Goal: Task Accomplishment & Management: Complete application form

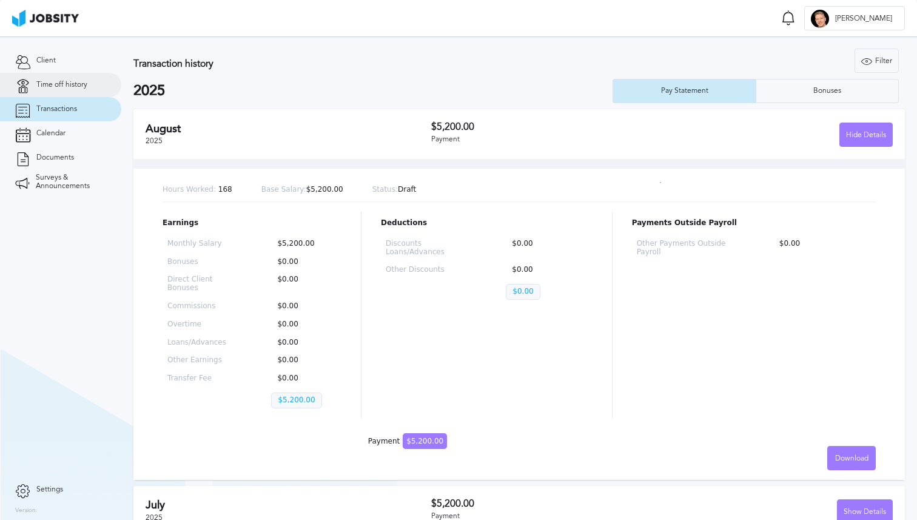
click at [86, 94] on link "Time off history" at bounding box center [60, 85] width 121 height 24
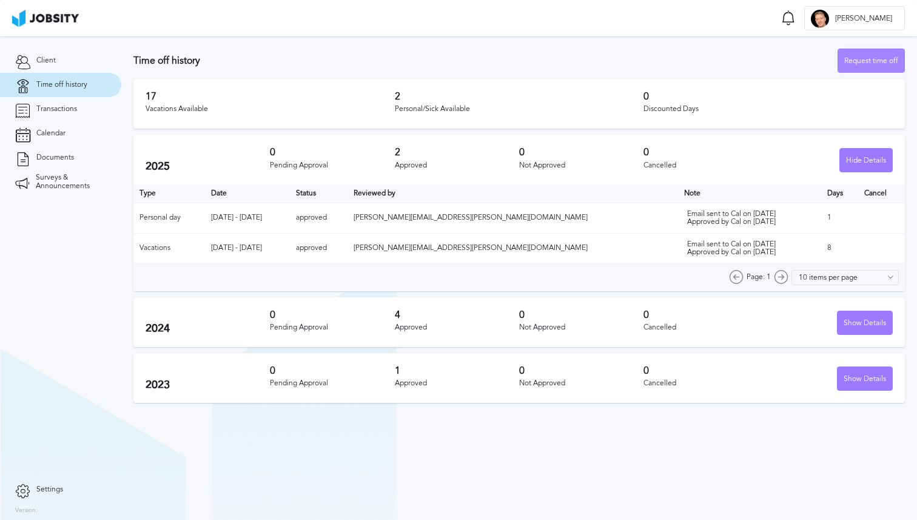
click at [862, 52] on div "Request time off" at bounding box center [872, 61] width 66 height 24
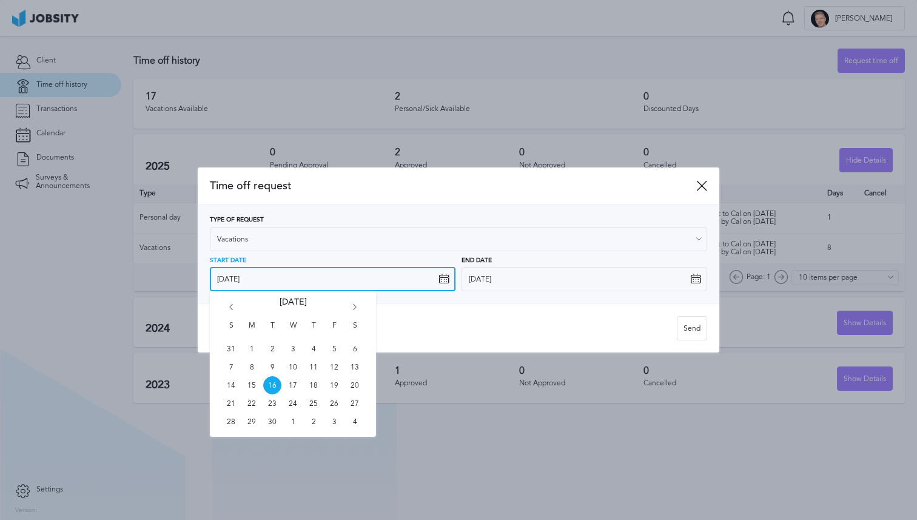
click at [297, 279] on input "[DATE]" at bounding box center [333, 279] width 246 height 24
click at [354, 302] on div "S M T W T F S 31 1 2 3 4 5 6 7 8 9 10 11 12 13 14 15 16 17 18 19 20 21 22 23 24…" at bounding box center [293, 364] width 166 height 146
click at [354, 303] on div "S M T W T F S 31 1 2 3 4 5 6 7 8 9 10 11 12 13 14 15 16 17 18 19 20 21 22 23 24…" at bounding box center [293, 364] width 166 height 146
click at [356, 303] on div "S M T W T F S 31 1 2 3 4 5 6 7 8 9 10 11 12 13 14 15 16 17 18 19 20 21 22 23 24…" at bounding box center [293, 364] width 166 height 146
click at [356, 304] on icon "Go forward 1 month" at bounding box center [354, 309] width 11 height 11
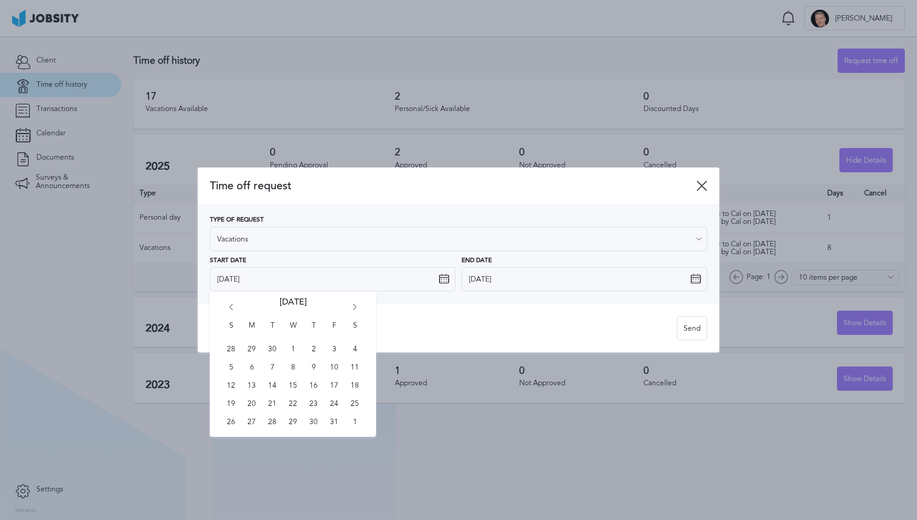
click at [356, 306] on icon "Go forward 1 month" at bounding box center [354, 309] width 11 height 11
click at [249, 368] on span "8" at bounding box center [252, 367] width 18 height 18
type input "[DATE]"
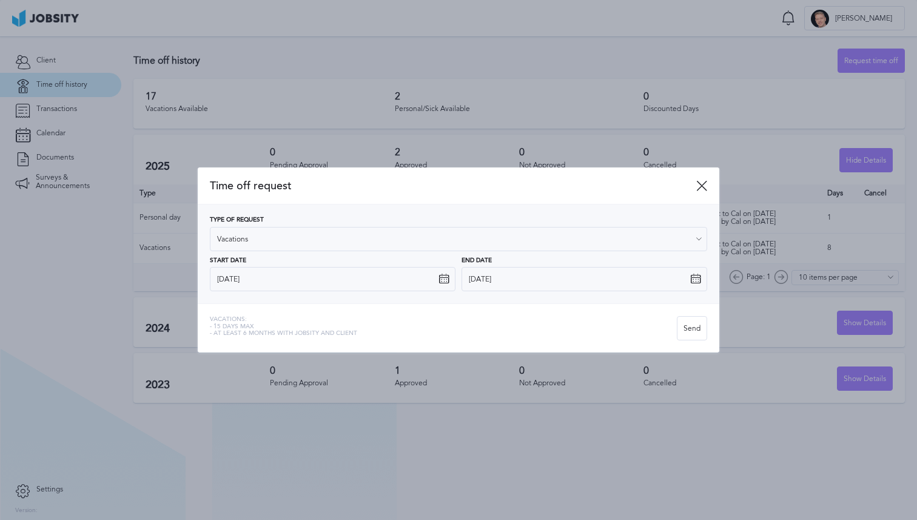
click at [365, 316] on div "Vacations: - 15 days max - At least 6 months with jobsity and client" at bounding box center [443, 328] width 467 height 24
click at [521, 279] on input "[DATE]" at bounding box center [585, 279] width 246 height 24
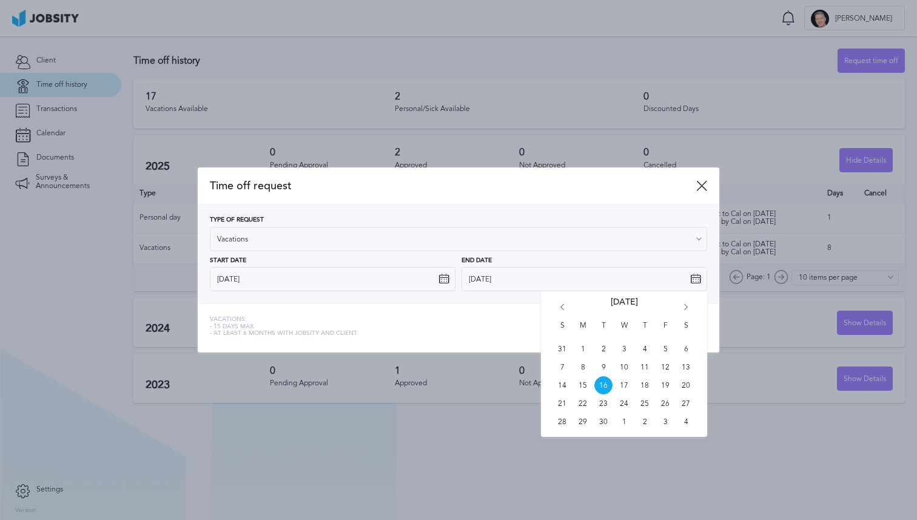
click at [689, 306] on icon "Go forward 1 month" at bounding box center [686, 309] width 11 height 11
click at [666, 380] on span "19" at bounding box center [666, 385] width 18 height 18
type input "[DATE]"
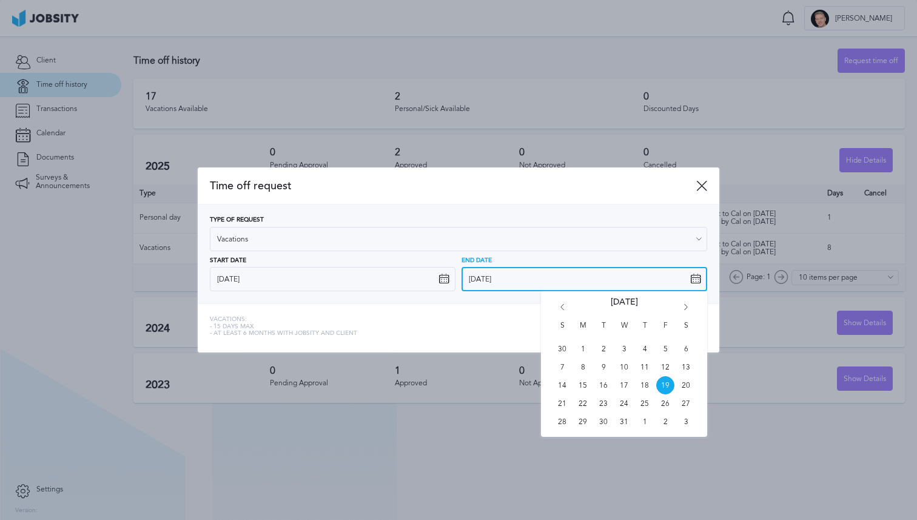
click at [522, 282] on input "[DATE]" at bounding box center [585, 279] width 246 height 24
click at [462, 327] on div "Vacations: - 15 days max - At least 6 months with jobsity and client" at bounding box center [443, 328] width 467 height 24
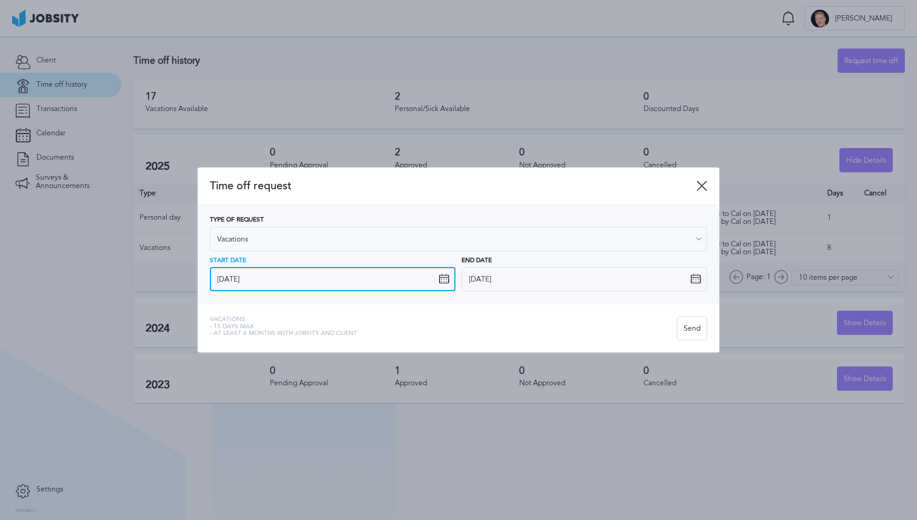
click at [294, 275] on input "[DATE]" at bounding box center [333, 279] width 246 height 24
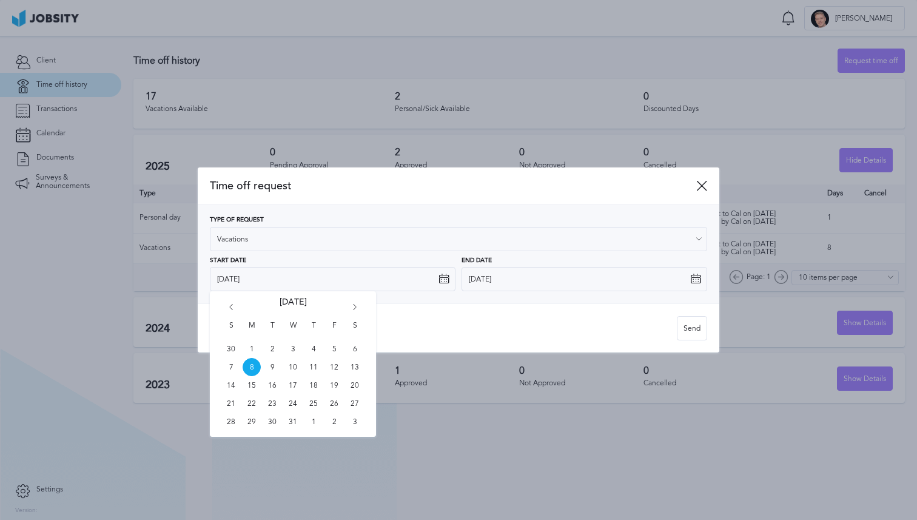
click at [493, 306] on div "Vacations: - 15 days max - At least 6 months with jobsity and client Send" at bounding box center [459, 327] width 522 height 49
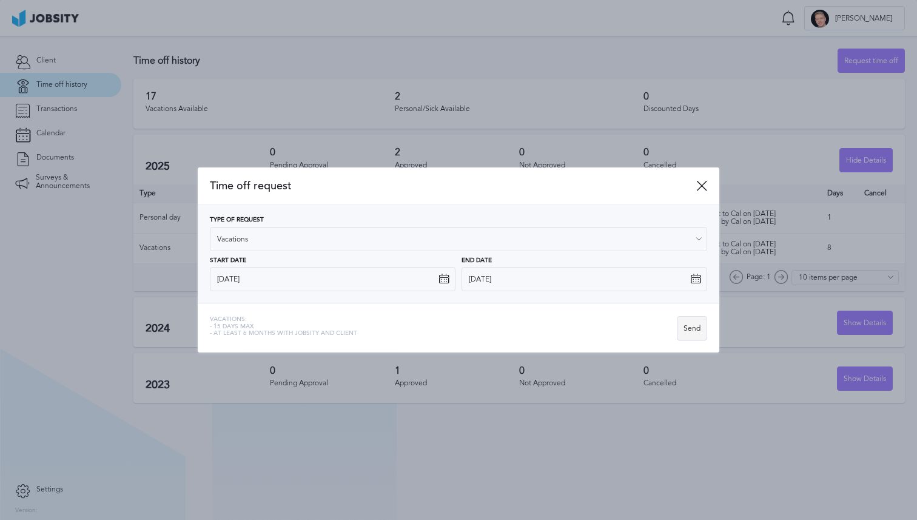
click at [697, 329] on div "Send" at bounding box center [692, 329] width 29 height 24
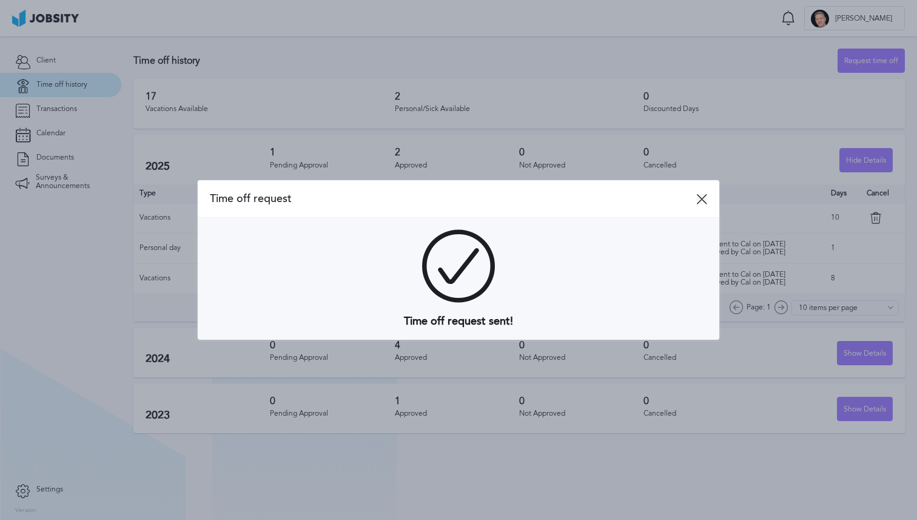
click at [701, 201] on icon at bounding box center [702, 199] width 11 height 11
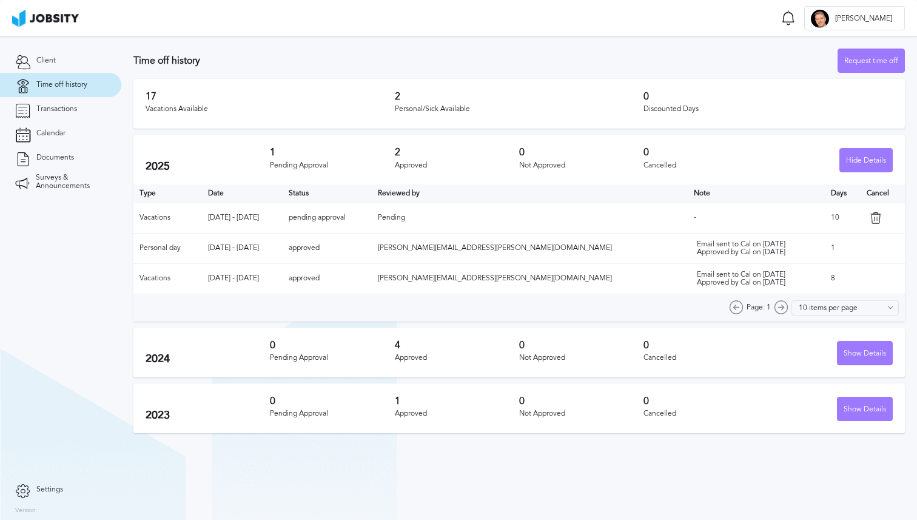
drag, startPoint x: 317, startPoint y: 285, endPoint x: 297, endPoint y: 220, distance: 68.1
click at [297, 220] on table "Type Date Status Reviewed by Note Days Cancel Vacations [DATE] - [DATE] pending…" at bounding box center [519, 239] width 772 height 110
click at [283, 221] on td "[DATE] - [DATE]" at bounding box center [242, 218] width 81 height 30
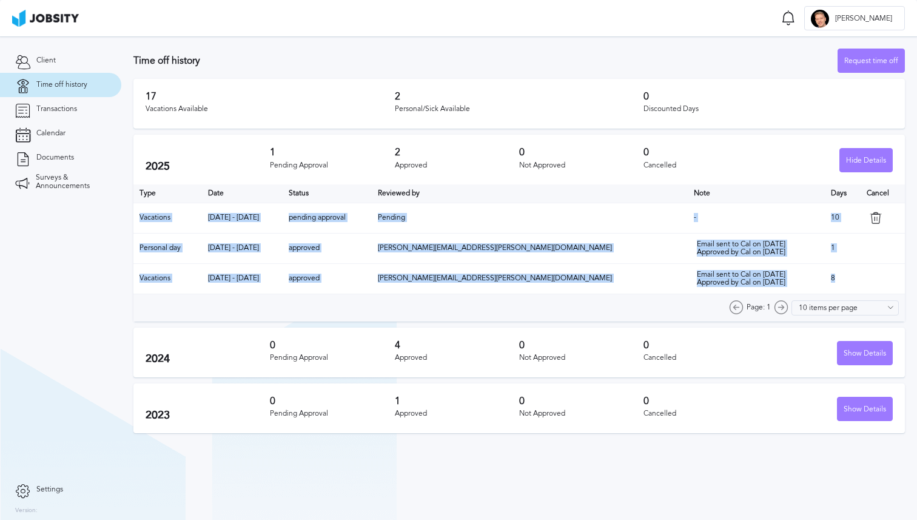
drag, startPoint x: 171, startPoint y: 214, endPoint x: 639, endPoint y: 306, distance: 476.8
click at [639, 306] on section "Time off history Request time off 17 Vacations Available 2 Personal/Sick Availa…" at bounding box center [519, 237] width 796 height 403
click at [758, 283] on td "Email sent to Cal on [DATE] Approved by Cal on [DATE]" at bounding box center [756, 278] width 137 height 30
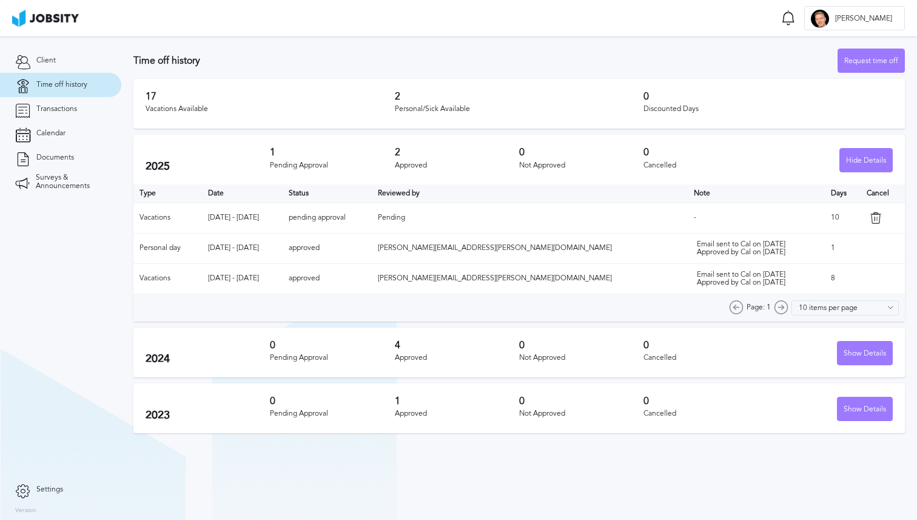
drag, startPoint x: 758, startPoint y: 283, endPoint x: 681, endPoint y: 211, distance: 106.0
click at [681, 211] on table "Type Date Status Reviewed by Note Days Cancel Vacations [DATE] - [DATE] pending…" at bounding box center [519, 239] width 772 height 110
click at [688, 211] on td "-" at bounding box center [756, 218] width 137 height 30
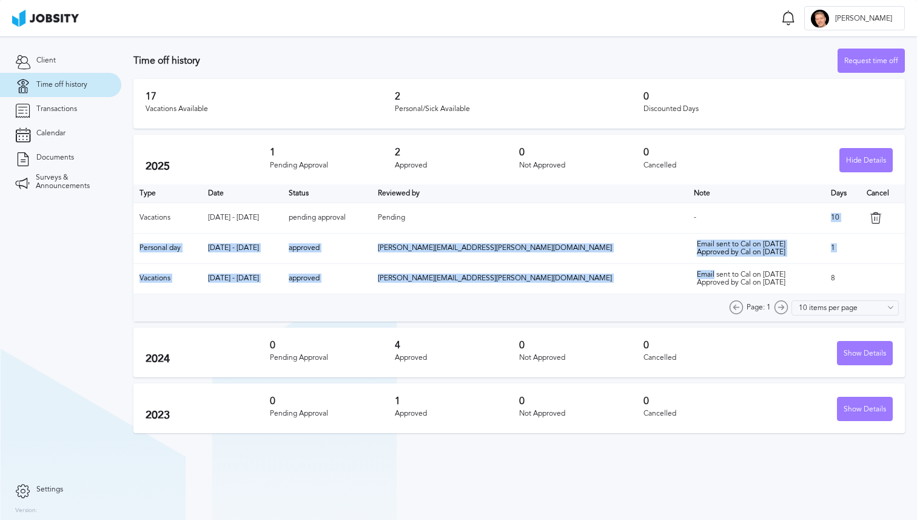
drag, startPoint x: 681, startPoint y: 211, endPoint x: 737, endPoint y: 269, distance: 81.1
click at [737, 269] on table "Type Date Status Reviewed by Note Days Cancel Vacations [DATE] - [DATE] pending…" at bounding box center [519, 239] width 772 height 110
click at [737, 269] on td "Email sent to Cal on [DATE] Approved by Cal on [DATE]" at bounding box center [756, 278] width 137 height 30
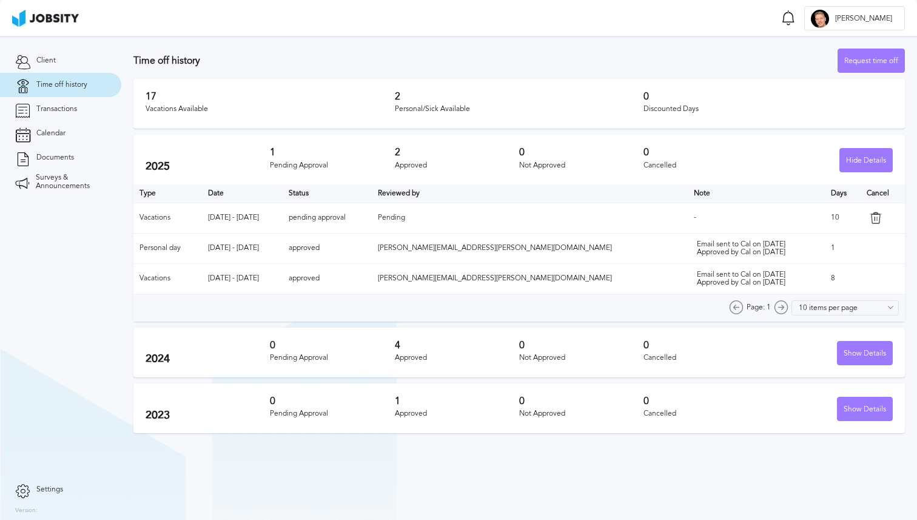
drag, startPoint x: 740, startPoint y: 280, endPoint x: 735, endPoint y: 221, distance: 59.1
click at [735, 221] on table "Type Date Status Reviewed by Note Days Cancel Vacations [DATE] - [DATE] pending…" at bounding box center [519, 239] width 772 height 110
click at [735, 221] on td "-" at bounding box center [756, 218] width 137 height 30
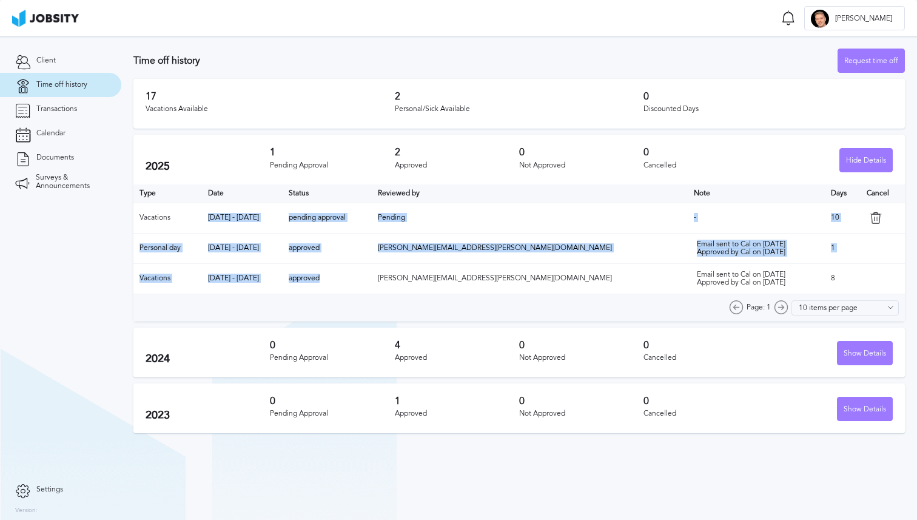
drag, startPoint x: 403, startPoint y: 280, endPoint x: 216, endPoint y: 232, distance: 192.9
click at [216, 232] on table "Type Date Status Reviewed by Note Days Cancel Vacations [DATE] - [DATE] pending…" at bounding box center [519, 239] width 772 height 110
click at [183, 215] on td "Vacations" at bounding box center [167, 218] width 69 height 30
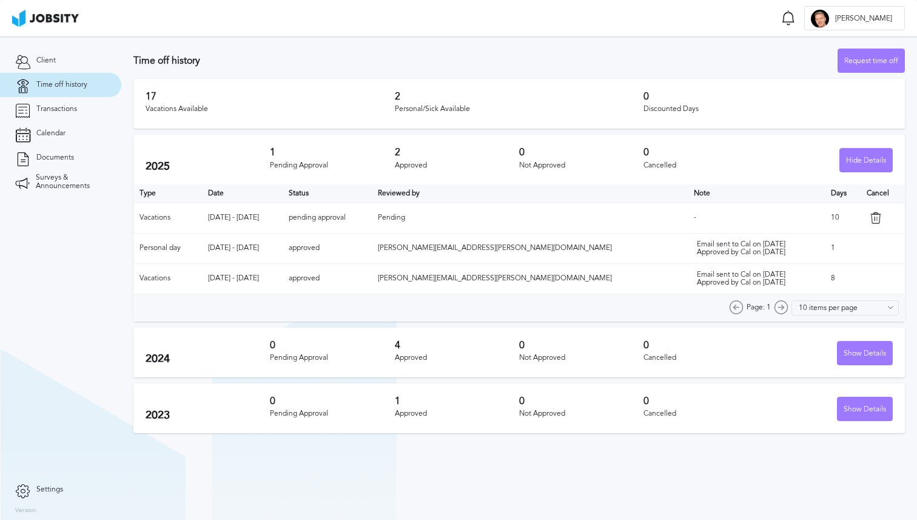
drag, startPoint x: 183, startPoint y: 215, endPoint x: 331, endPoint y: 281, distance: 162.2
click at [331, 281] on table "Type Date Status Reviewed by Note Days Cancel Vacations [DATE] - [DATE] pending…" at bounding box center [519, 239] width 772 height 110
click at [283, 281] on td "[DATE] - [DATE]" at bounding box center [242, 278] width 81 height 30
drag, startPoint x: 331, startPoint y: 281, endPoint x: 371, endPoint y: 285, distance: 40.3
click at [371, 285] on tr "Vacations [DATE] - [DATE] approved [PERSON_NAME][EMAIL_ADDRESS][PERSON_NAME][DO…" at bounding box center [519, 278] width 772 height 30
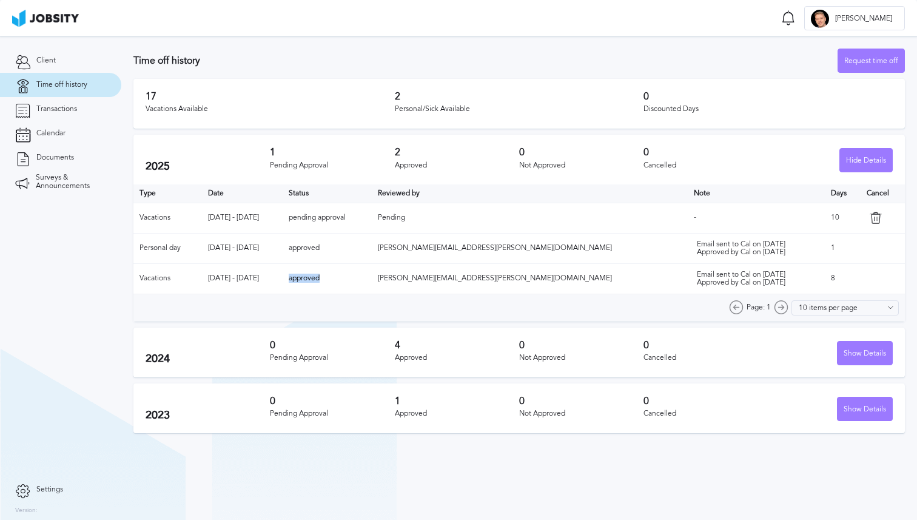
click at [371, 285] on td "approved" at bounding box center [327, 278] width 89 height 30
click at [360, 356] on div "Pending Approval" at bounding box center [332, 358] width 124 height 8
click at [849, 348] on div "Show Details" at bounding box center [865, 354] width 55 height 24
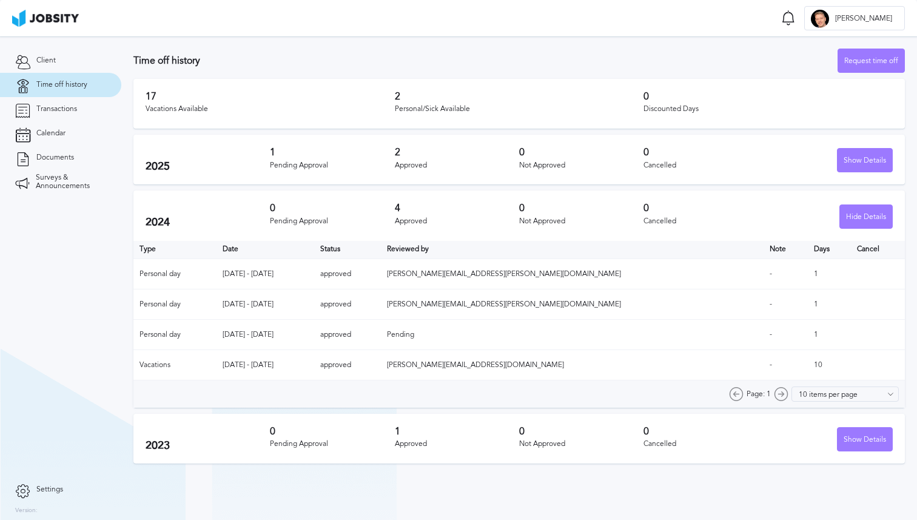
drag, startPoint x: 247, startPoint y: 362, endPoint x: 336, endPoint y: 362, distance: 89.2
click at [315, 362] on td "[DATE] - [DATE]" at bounding box center [266, 365] width 98 height 30
drag, startPoint x: 240, startPoint y: 362, endPoint x: 340, endPoint y: 362, distance: 100.1
click at [340, 362] on tr "Vacations [DATE] - [DATE] approved [PERSON_NAME][EMAIL_ADDRESS][DOMAIN_NAME] - …" at bounding box center [519, 365] width 772 height 30
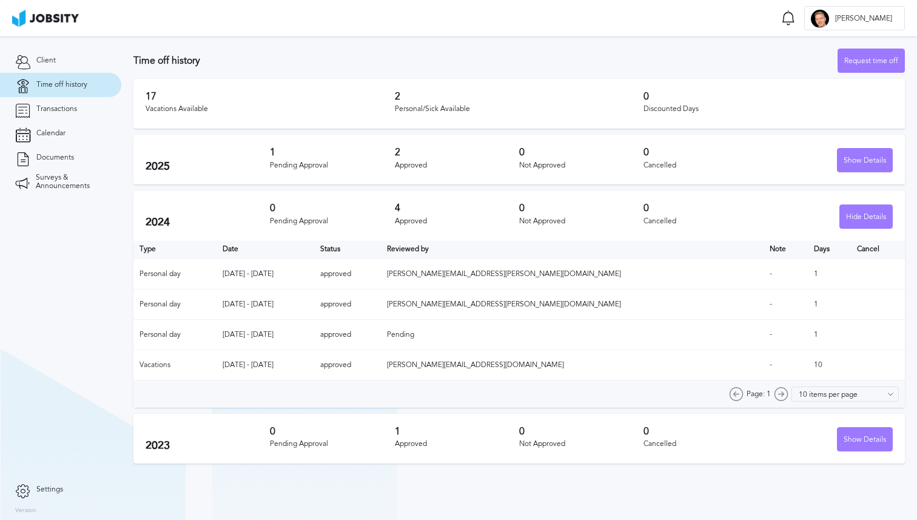
click at [315, 362] on td "[DATE] - [DATE]" at bounding box center [266, 365] width 98 height 30
drag, startPoint x: 240, startPoint y: 364, endPoint x: 317, endPoint y: 369, distance: 77.2
click at [318, 369] on tr "Vacations [DATE] - [DATE] approved [PERSON_NAME][EMAIL_ADDRESS][DOMAIN_NAME] - …" at bounding box center [519, 365] width 772 height 30
click at [315, 369] on td "[DATE] - [DATE]" at bounding box center [266, 365] width 98 height 30
drag, startPoint x: 317, startPoint y: 369, endPoint x: 253, endPoint y: 363, distance: 64.6
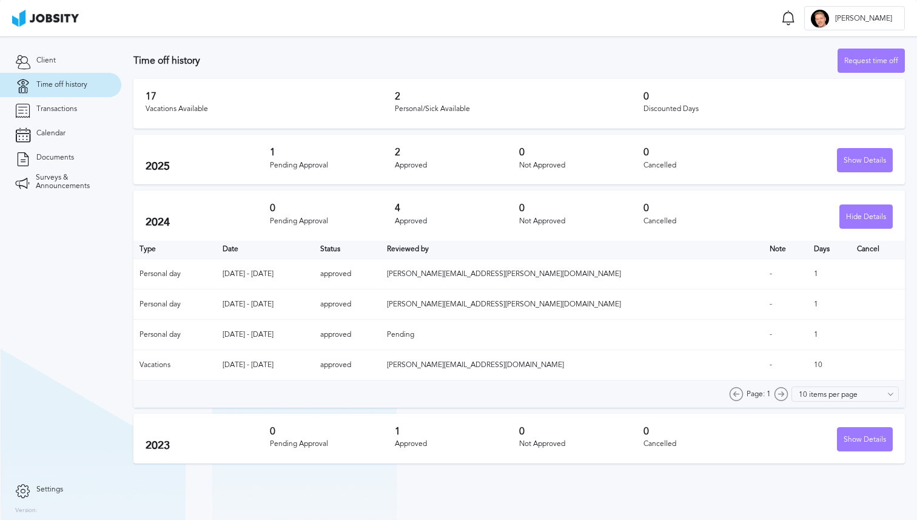
click at [253, 363] on td "[DATE] - [DATE]" at bounding box center [266, 365] width 98 height 30
drag, startPoint x: 253, startPoint y: 363, endPoint x: 300, endPoint y: 364, distance: 47.3
click at [300, 364] on td "[DATE] - [DATE]" at bounding box center [266, 365] width 98 height 30
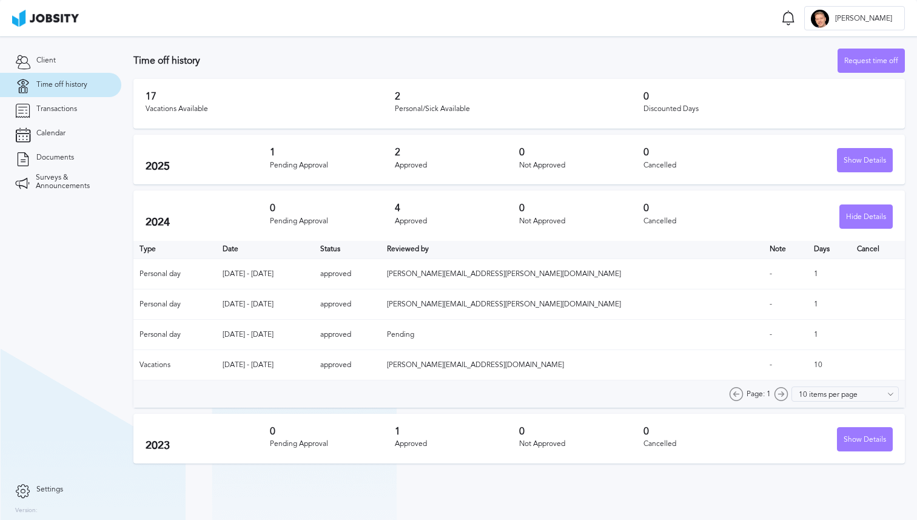
click at [300, 364] on td "[DATE] - [DATE]" at bounding box center [266, 365] width 98 height 30
drag, startPoint x: 300, startPoint y: 364, endPoint x: 260, endPoint y: 364, distance: 40.0
click at [260, 364] on td "[DATE] - [DATE]" at bounding box center [266, 365] width 98 height 30
drag, startPoint x: 260, startPoint y: 364, endPoint x: 301, endPoint y: 364, distance: 40.7
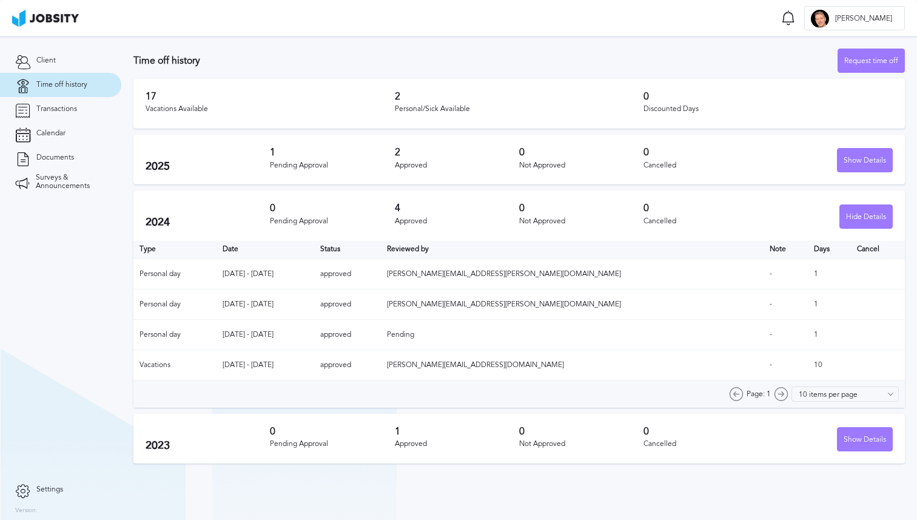
click at [301, 364] on td "[DATE] - [DATE]" at bounding box center [266, 365] width 98 height 30
drag, startPoint x: 755, startPoint y: 359, endPoint x: 840, endPoint y: 359, distance: 84.3
click at [840, 359] on tr "Vacations [DATE] - [DATE] approved [PERSON_NAME][EMAIL_ADDRESS][DOMAIN_NAME] - …" at bounding box center [519, 365] width 772 height 30
click at [851, 359] on td at bounding box center [878, 365] width 54 height 30
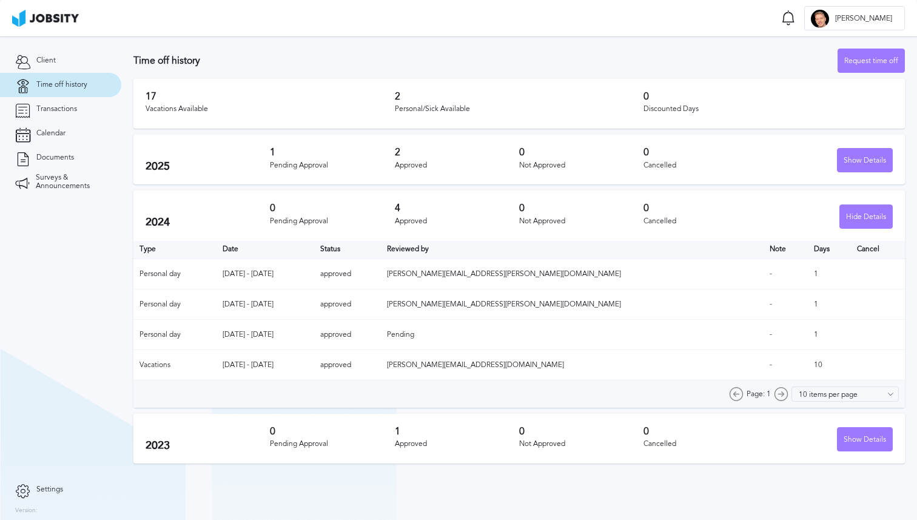
drag, startPoint x: 501, startPoint y: 329, endPoint x: 553, endPoint y: 329, distance: 52.2
click at [553, 329] on td "Pending" at bounding box center [572, 335] width 383 height 30
drag, startPoint x: 157, startPoint y: 333, endPoint x: 183, endPoint y: 333, distance: 26.1
click at [175, 333] on td "Personal day" at bounding box center [174, 335] width 83 height 30
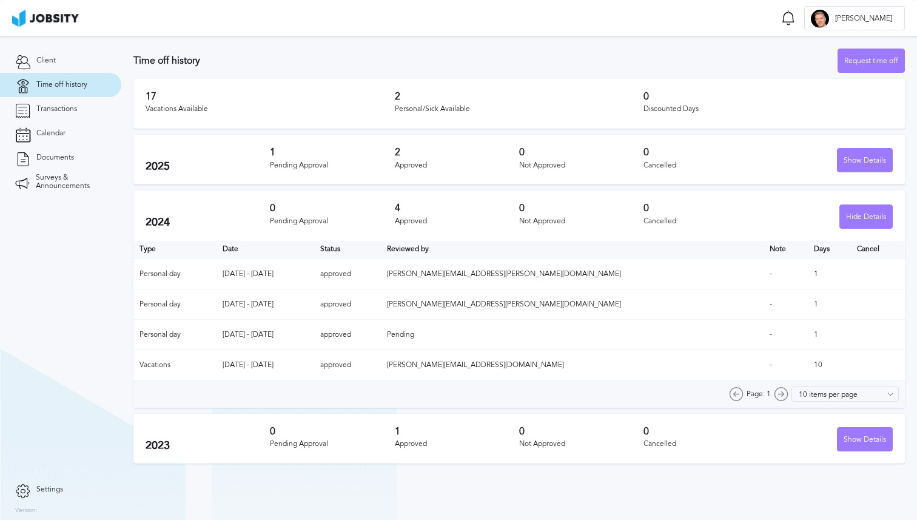
drag, startPoint x: 146, startPoint y: 295, endPoint x: 211, endPoint y: 295, distance: 64.3
click at [208, 295] on td "Personal day" at bounding box center [174, 304] width 83 height 30
click at [860, 156] on div "Show Details" at bounding box center [865, 161] width 55 height 24
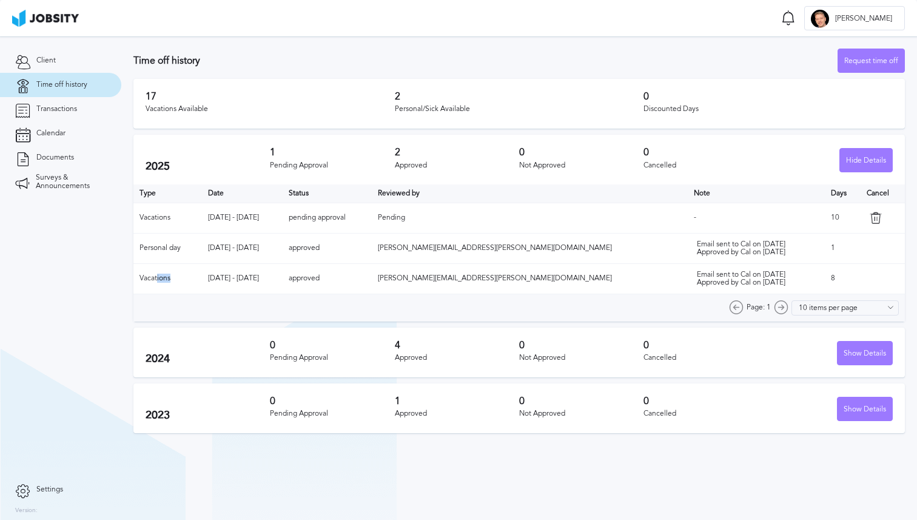
drag, startPoint x: 157, startPoint y: 276, endPoint x: 248, endPoint y: 278, distance: 91.0
click at [248, 278] on tr "Vacations [DATE] - [DATE] approved [PERSON_NAME][EMAIL_ADDRESS][PERSON_NAME][DO…" at bounding box center [519, 278] width 772 height 30
click at [233, 277] on td "[DATE] - [DATE]" at bounding box center [242, 278] width 81 height 30
drag, startPoint x: 225, startPoint y: 278, endPoint x: 295, endPoint y: 279, distance: 69.8
click at [283, 279] on td "[DATE] - [DATE]" at bounding box center [242, 278] width 81 height 30
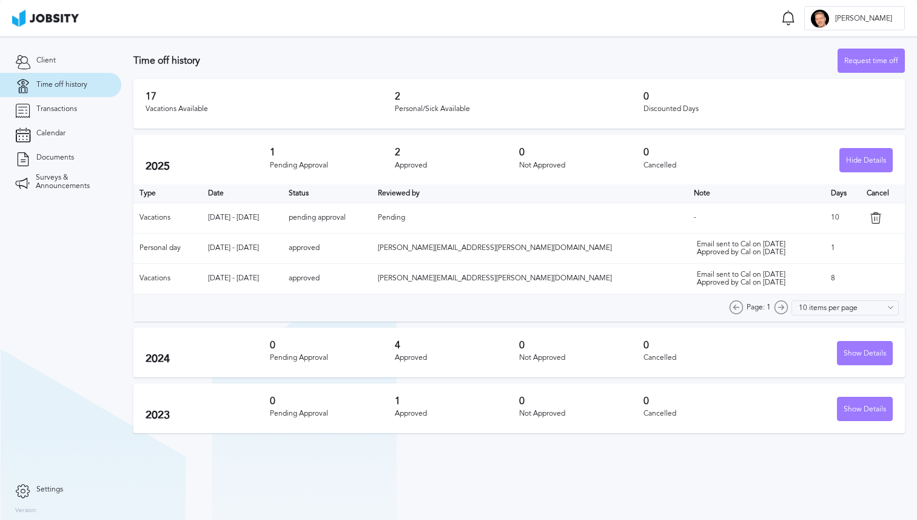
click at [283, 279] on td "[DATE] - [DATE]" at bounding box center [242, 278] width 81 height 30
drag, startPoint x: 295, startPoint y: 279, endPoint x: 242, endPoint y: 279, distance: 52.8
click at [242, 279] on td "[DATE] - [DATE]" at bounding box center [242, 278] width 81 height 30
drag, startPoint x: 242, startPoint y: 279, endPoint x: 328, endPoint y: 279, distance: 85.6
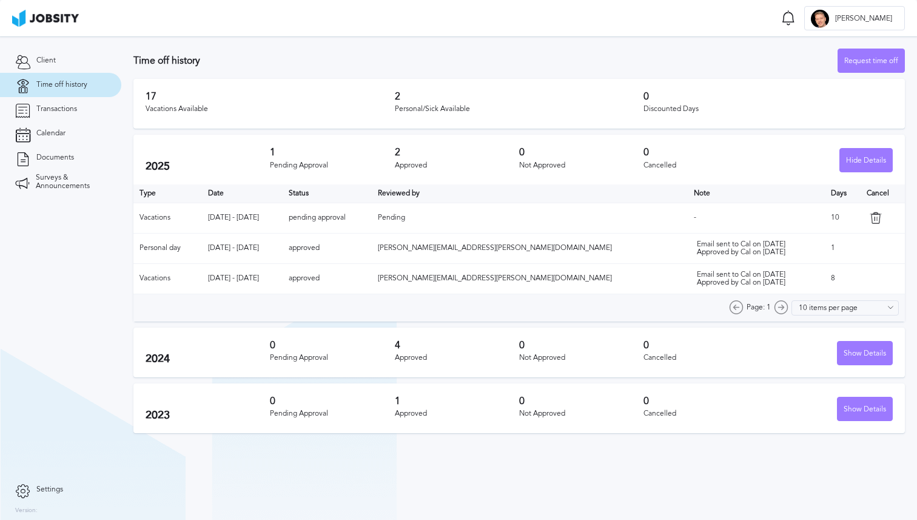
click at [283, 279] on td "[DATE] - [DATE]" at bounding box center [242, 278] width 81 height 30
drag, startPoint x: 811, startPoint y: 278, endPoint x: 845, endPoint y: 278, distance: 34.0
click at [841, 278] on td "8" at bounding box center [843, 278] width 36 height 30
click at [845, 278] on td "8" at bounding box center [843, 278] width 36 height 30
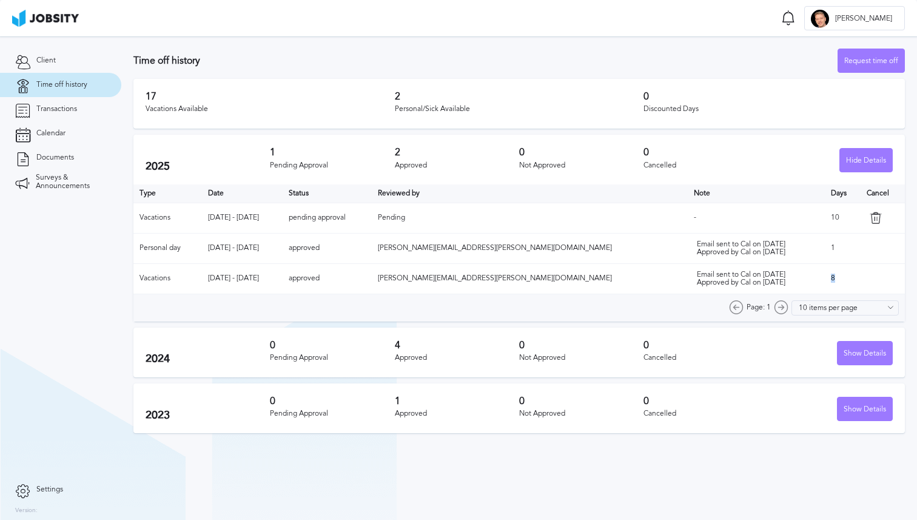
drag, startPoint x: 828, startPoint y: 218, endPoint x: 666, endPoint y: 218, distance: 161.4
click at [666, 218] on tr "Vacations [DATE] - [DATE] pending approval Pending - 10" at bounding box center [519, 218] width 772 height 30
click at [688, 218] on td "-" at bounding box center [756, 218] width 137 height 30
drag, startPoint x: 808, startPoint y: 221, endPoint x: 823, endPoint y: 221, distance: 15.8
click at [825, 221] on td "10" at bounding box center [843, 218] width 36 height 30
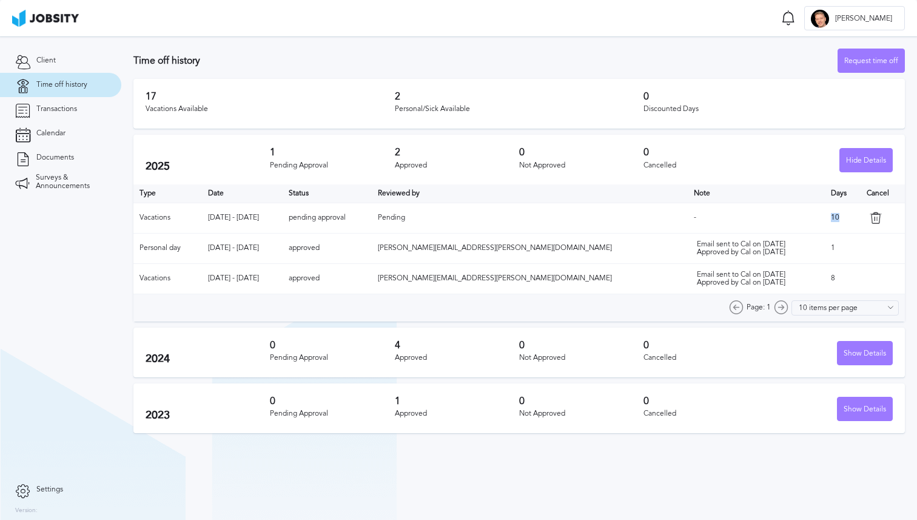
click at [825, 221] on td "10" at bounding box center [843, 218] width 36 height 30
drag, startPoint x: 823, startPoint y: 221, endPoint x: 748, endPoint y: 220, distance: 75.2
click at [748, 220] on tr "Vacations [DATE] - [DATE] pending approval Pending - 10" at bounding box center [519, 218] width 772 height 30
click at [748, 220] on td "-" at bounding box center [756, 218] width 137 height 30
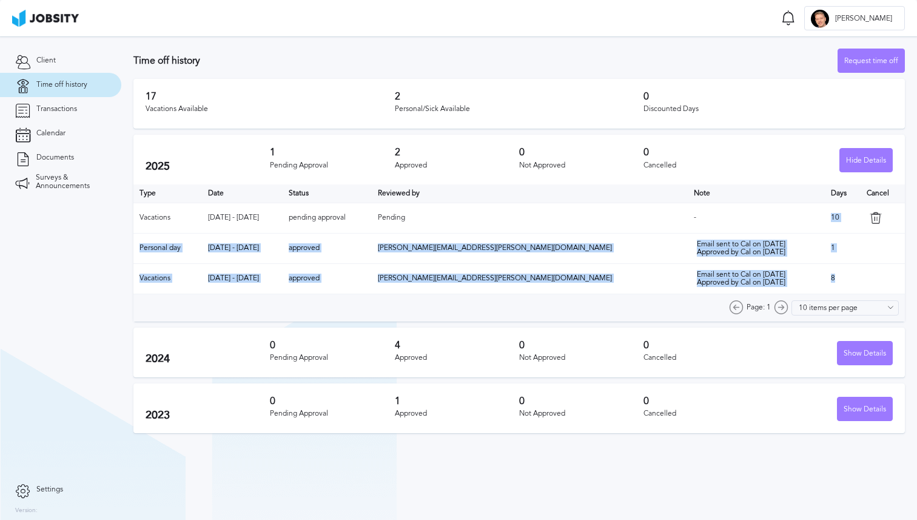
drag, startPoint x: 836, startPoint y: 285, endPoint x: 792, endPoint y: 205, distance: 90.4
click at [792, 205] on table "Type Date Status Reviewed by Note Days Cancel Vacations [DATE] - [DATE] pending…" at bounding box center [519, 239] width 772 height 110
click at [792, 205] on td "-" at bounding box center [756, 218] width 137 height 30
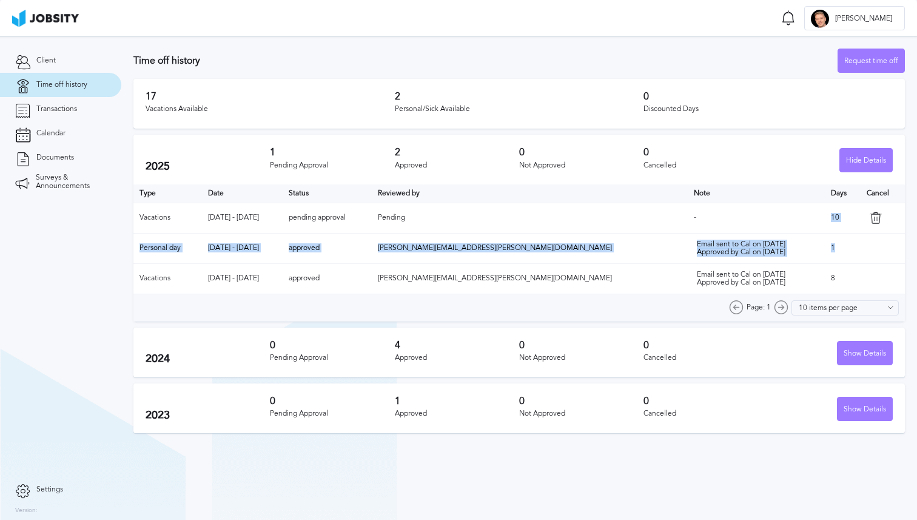
drag, startPoint x: 792, startPoint y: 205, endPoint x: 807, endPoint y: 259, distance: 55.9
click at [807, 259] on table "Type Date Status Reviewed by Note Days Cancel Vacations [DATE] - [DATE] pending…" at bounding box center [519, 239] width 772 height 110
click at [825, 259] on td "1" at bounding box center [843, 248] width 36 height 30
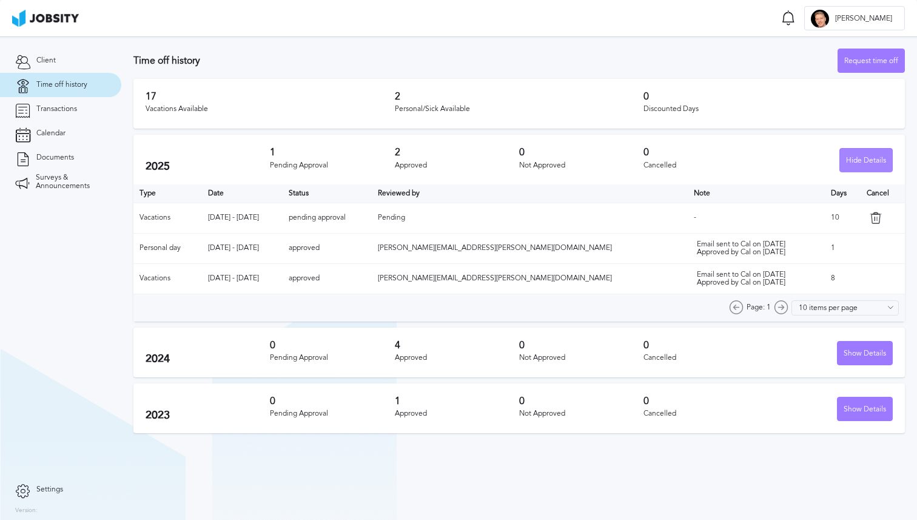
click at [855, 159] on div "Hide Details" at bounding box center [866, 161] width 52 height 24
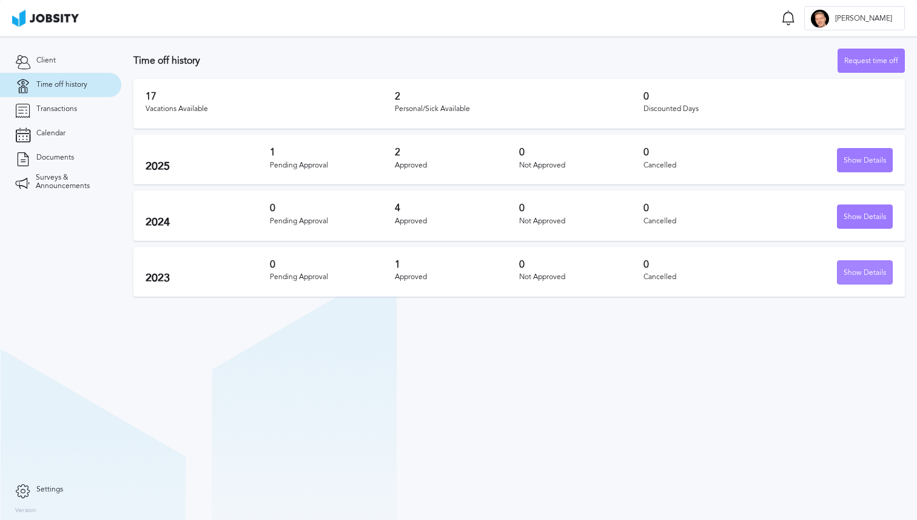
click at [857, 272] on div "Show Details" at bounding box center [865, 273] width 55 height 24
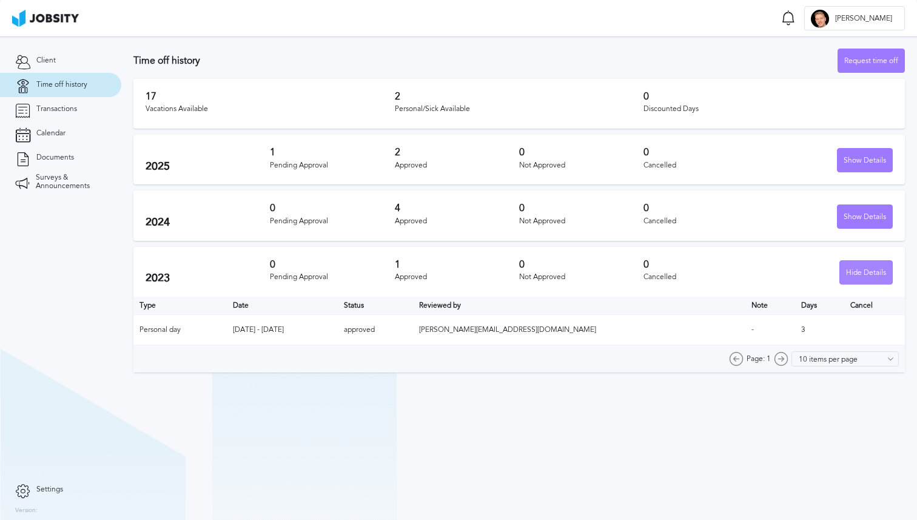
click at [857, 272] on div "Hide Details" at bounding box center [866, 273] width 52 height 24
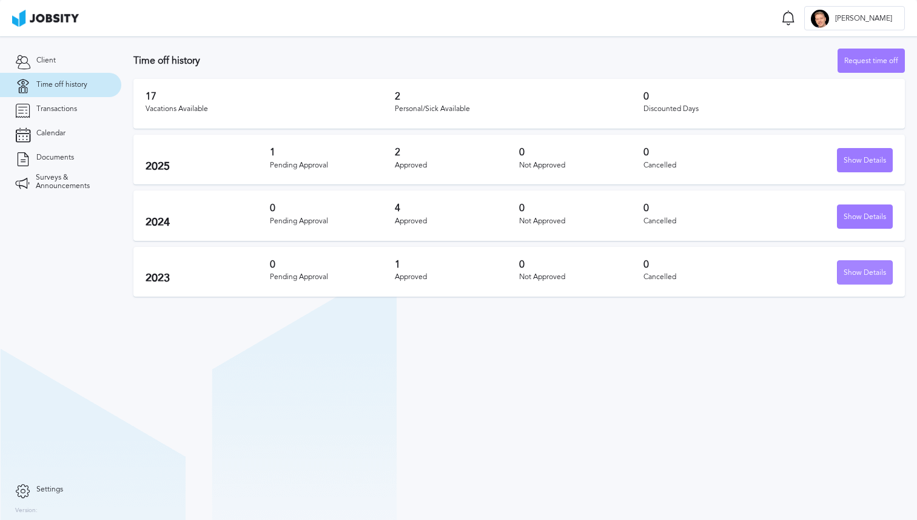
click at [857, 272] on div "Show Details" at bounding box center [865, 273] width 55 height 24
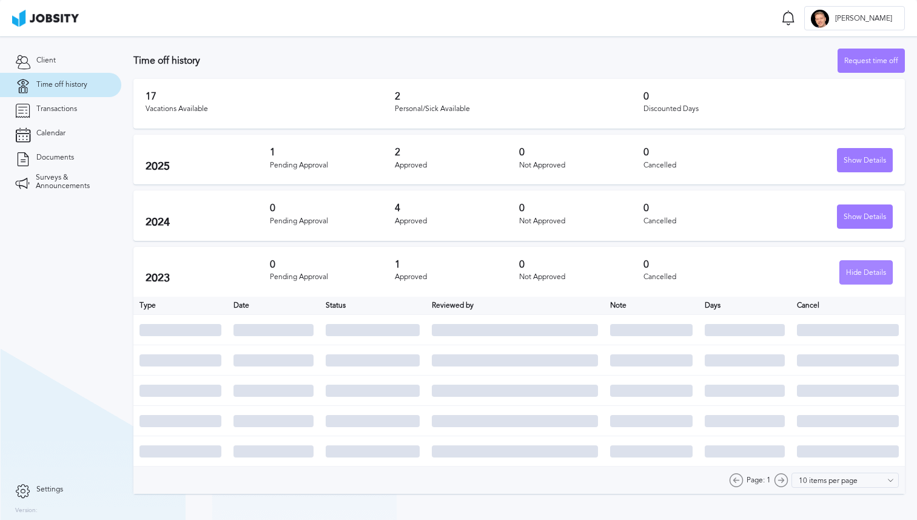
click at [857, 272] on div "Hide Details" at bounding box center [866, 273] width 52 height 24
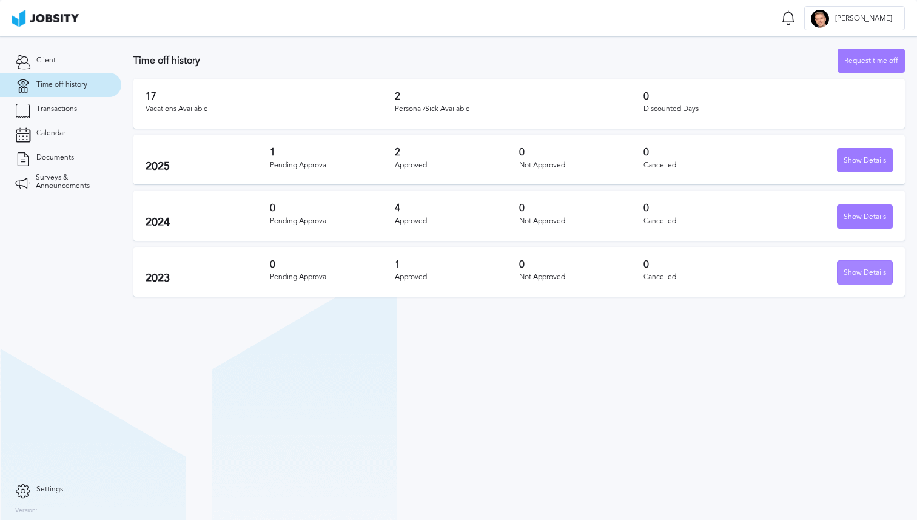
click at [857, 272] on div "Show Details" at bounding box center [865, 273] width 55 height 24
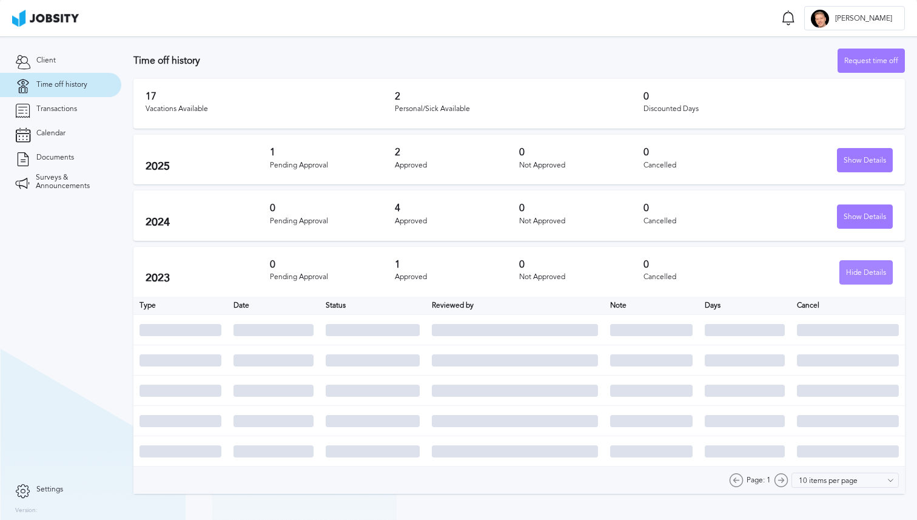
click at [857, 272] on div "Hide Details" at bounding box center [866, 273] width 52 height 24
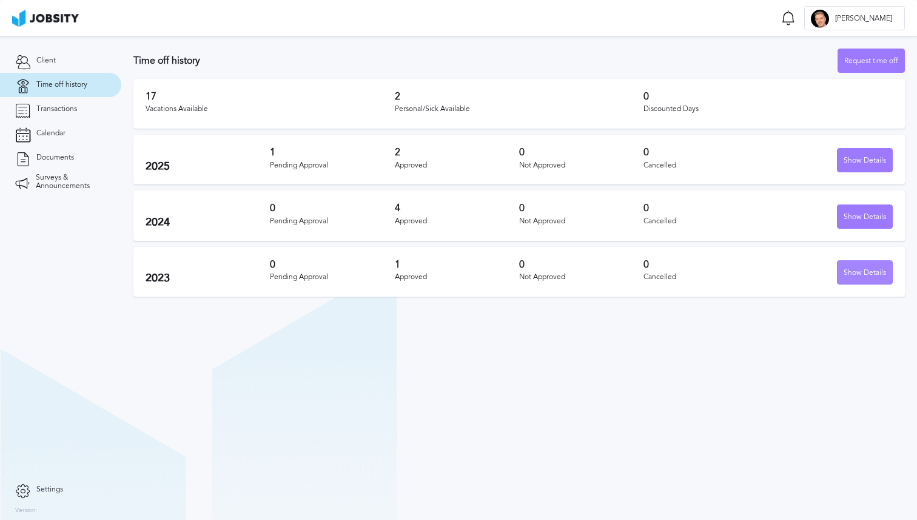
click at [857, 272] on div "Show Details" at bounding box center [865, 273] width 55 height 24
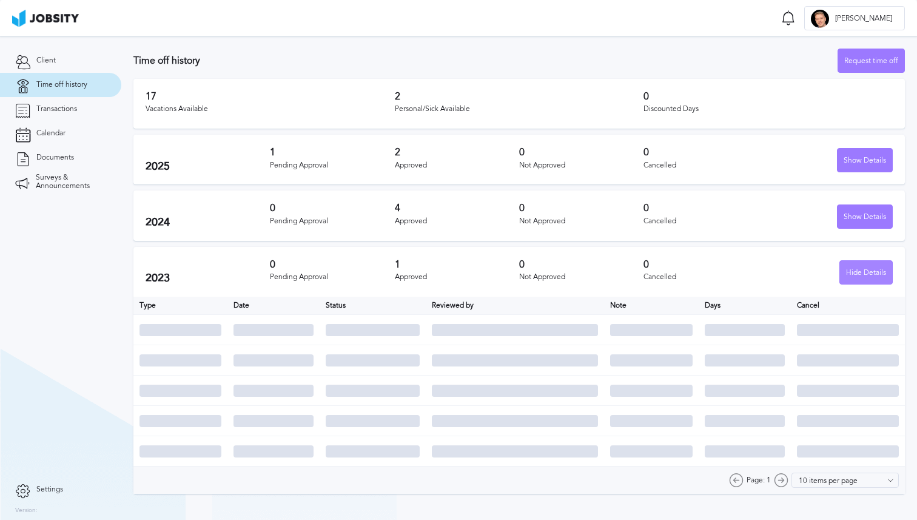
click at [857, 272] on div "Hide Details" at bounding box center [866, 273] width 52 height 24
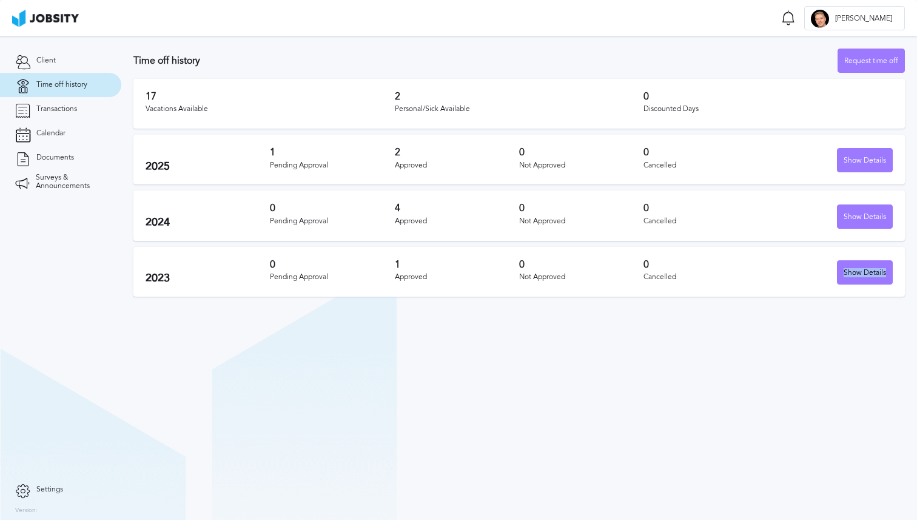
drag, startPoint x: 782, startPoint y: 276, endPoint x: 771, endPoint y: 295, distance: 21.8
click at [771, 295] on div "2023 0 Pending Approval 1 Approved 0 Not Approved 0 Cancelled Show Details" at bounding box center [519, 272] width 772 height 50
drag, startPoint x: 751, startPoint y: 300, endPoint x: 752, endPoint y: 258, distance: 41.9
click at [752, 258] on section "Time off history Request time off 17 Vacations Available 2 Personal/Sick Availa…" at bounding box center [519, 169] width 796 height 266
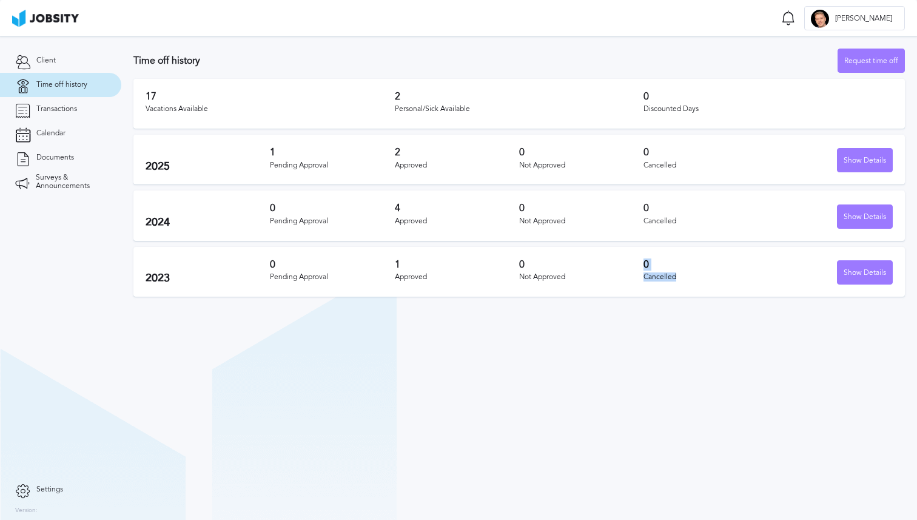
click at [752, 258] on div "2023 0 Pending Approval 1 Approved 0 Not Approved 0 Cancelled Show Details" at bounding box center [519, 272] width 772 height 50
drag, startPoint x: 752, startPoint y: 258, endPoint x: 752, endPoint y: 290, distance: 32.2
click at [752, 290] on div "2023 0 Pending Approval 1 Approved 0 Not Approved 0 Cancelled Show Details" at bounding box center [519, 272] width 772 height 50
drag, startPoint x: 752, startPoint y: 290, endPoint x: 752, endPoint y: 254, distance: 36.4
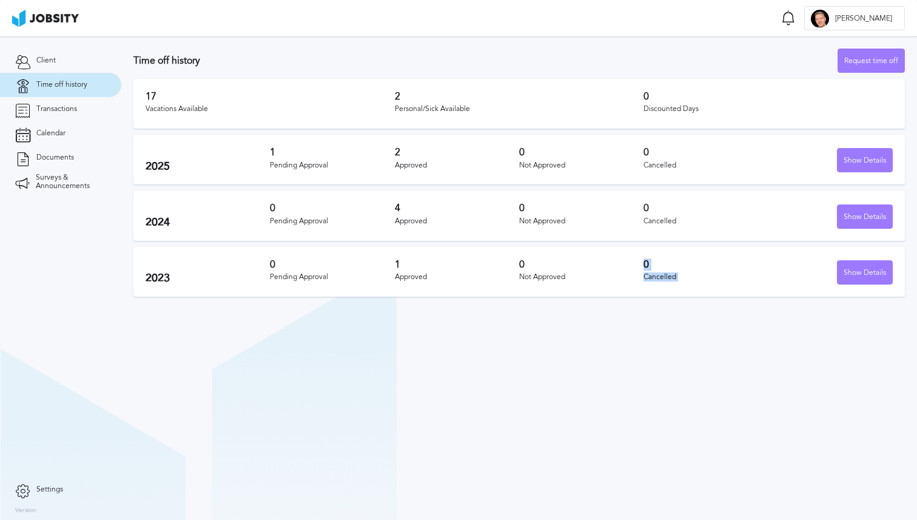
click at [752, 254] on div "2023 0 Pending Approval 1 Approved 0 Not Approved 0 Cancelled Show Details" at bounding box center [519, 272] width 772 height 50
drag, startPoint x: 727, startPoint y: 266, endPoint x: 727, endPoint y: 285, distance: 18.2
click at [727, 285] on div "2023 0 Pending Approval 1 Approved 0 Not Approved 0 Cancelled Show Details" at bounding box center [519, 272] width 772 height 50
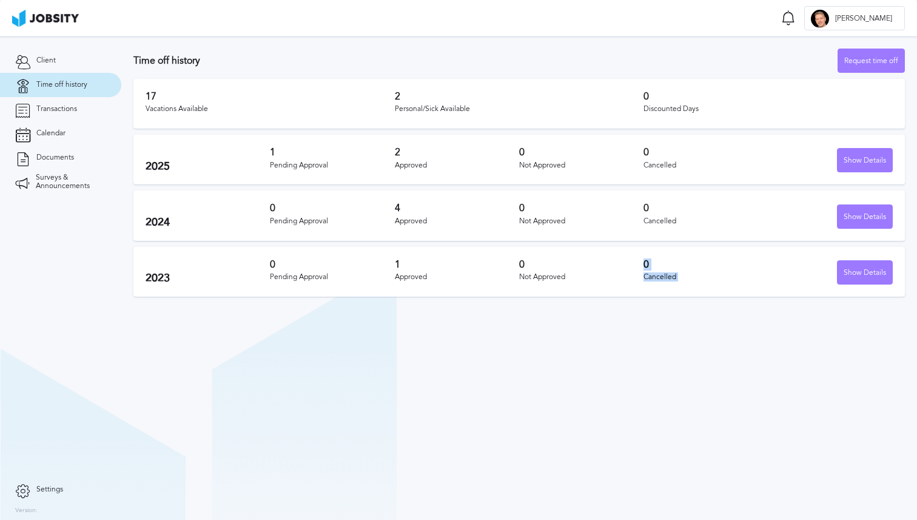
drag, startPoint x: 727, startPoint y: 285, endPoint x: 727, endPoint y: 245, distance: 40.0
click at [727, 245] on section "Time off history Request time off 17 Vacations Available 2 Personal/Sick Availa…" at bounding box center [519, 169] width 796 height 266
click at [862, 271] on div "Show Details" at bounding box center [865, 273] width 55 height 24
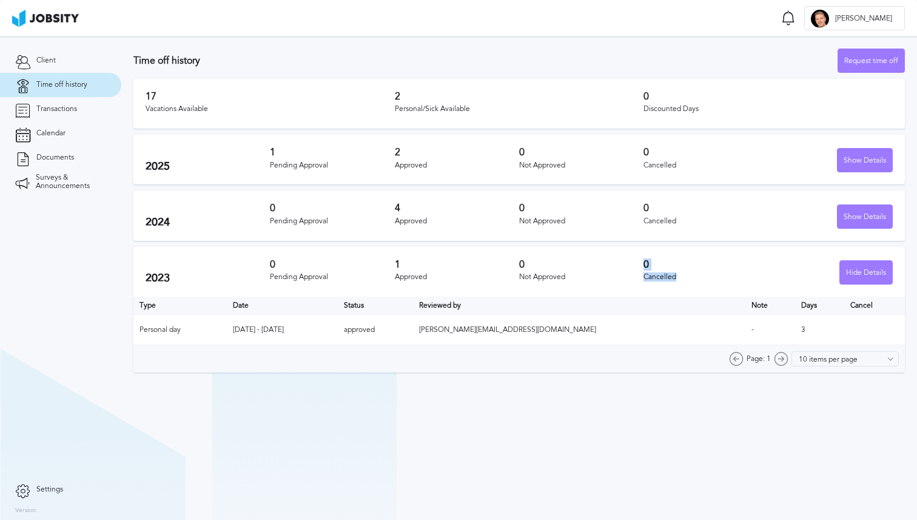
drag, startPoint x: 762, startPoint y: 276, endPoint x: 762, endPoint y: 256, distance: 20.0
click at [762, 256] on div "2023 0 Pending Approval 1 Approved 0 Not Approved 0 Cancelled Hide Details" at bounding box center [519, 272] width 772 height 50
drag, startPoint x: 762, startPoint y: 256, endPoint x: 762, endPoint y: 279, distance: 23.1
click at [762, 279] on div "2023 0 Pending Approval 1 Approved 0 Not Approved 0 Cancelled Hide Details" at bounding box center [519, 272] width 772 height 50
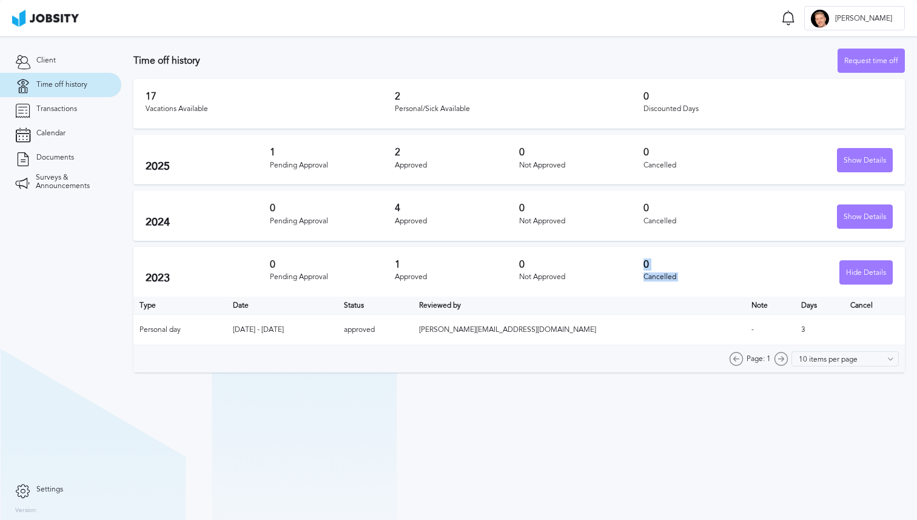
click at [762, 279] on div "Cancelled" at bounding box center [706, 277] width 124 height 8
click at [859, 269] on div "Hide Details" at bounding box center [866, 273] width 52 height 24
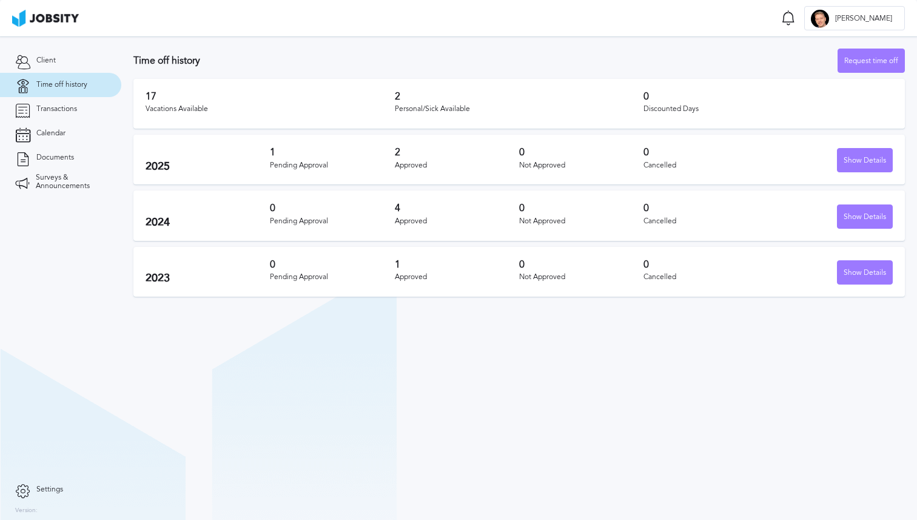
drag, startPoint x: 859, startPoint y: 269, endPoint x: 859, endPoint y: 246, distance: 23.7
click at [859, 265] on div "Show Details" at bounding box center [865, 273] width 55 height 24
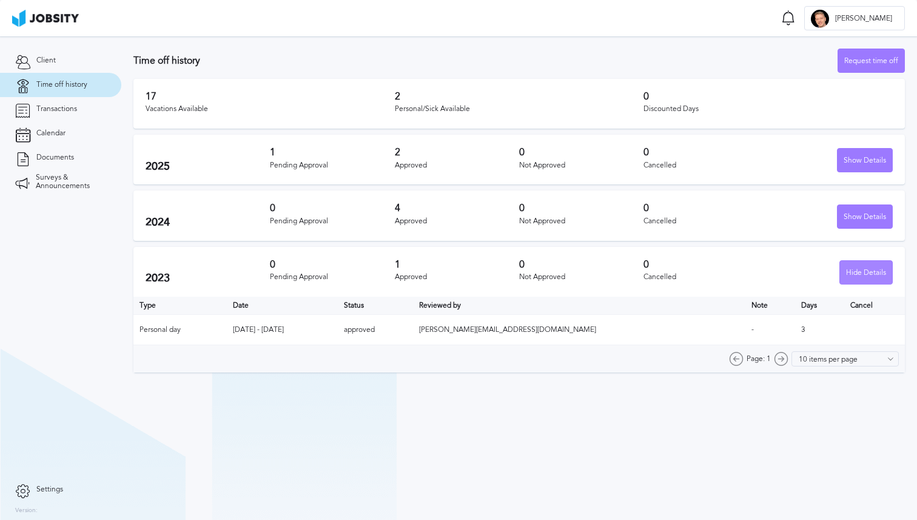
click at [855, 269] on div "Hide Details" at bounding box center [866, 273] width 52 height 24
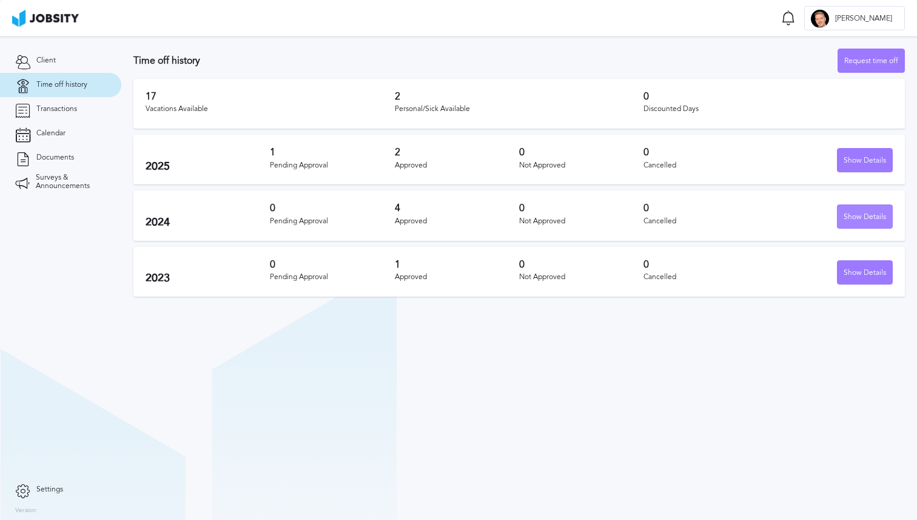
click at [856, 219] on div "Show Details" at bounding box center [865, 217] width 55 height 24
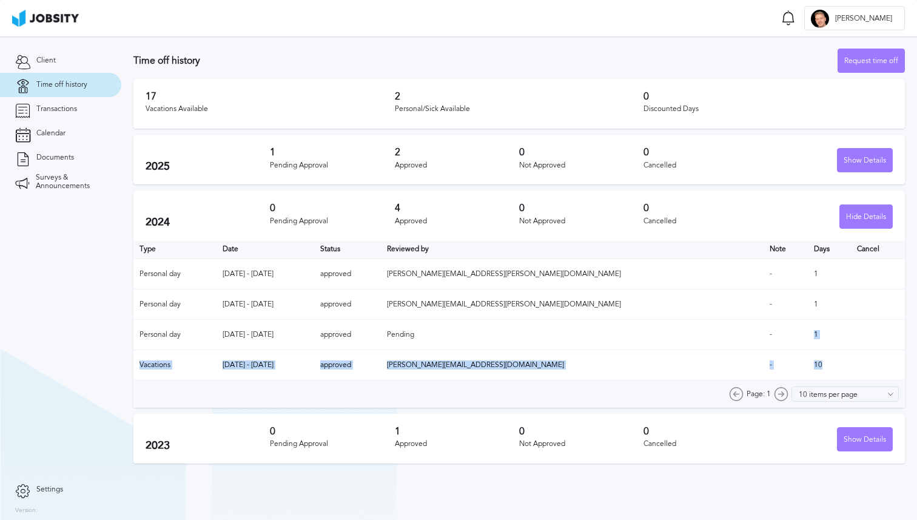
drag, startPoint x: 814, startPoint y: 376, endPoint x: 814, endPoint y: 325, distance: 51.6
click at [814, 325] on table "Type Date Status Reviewed by Note Days Cancel Personal day [DATE] - [DATE] appr…" at bounding box center [519, 311] width 772 height 140
click at [814, 325] on td "1" at bounding box center [829, 335] width 43 height 30
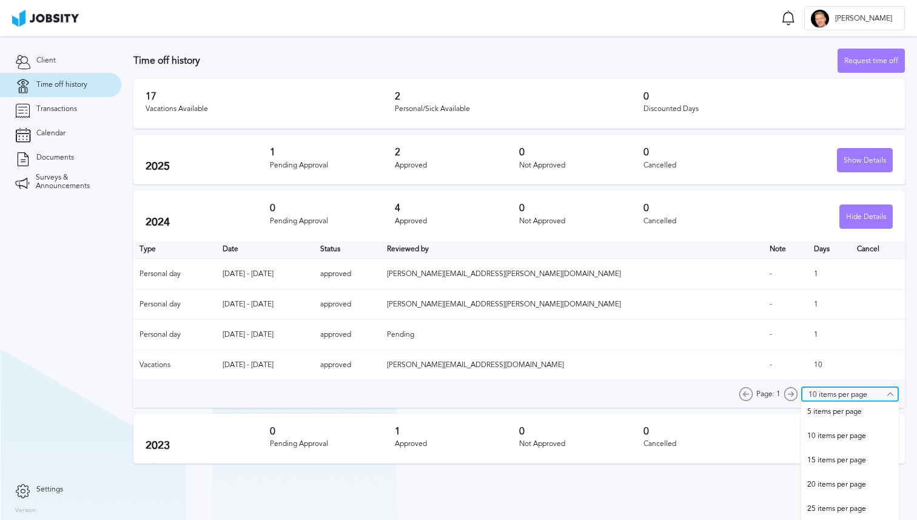
click at [826, 388] on input "10 items per page" at bounding box center [851, 394] width 98 height 15
click at [819, 355] on td "10" at bounding box center [829, 365] width 43 height 30
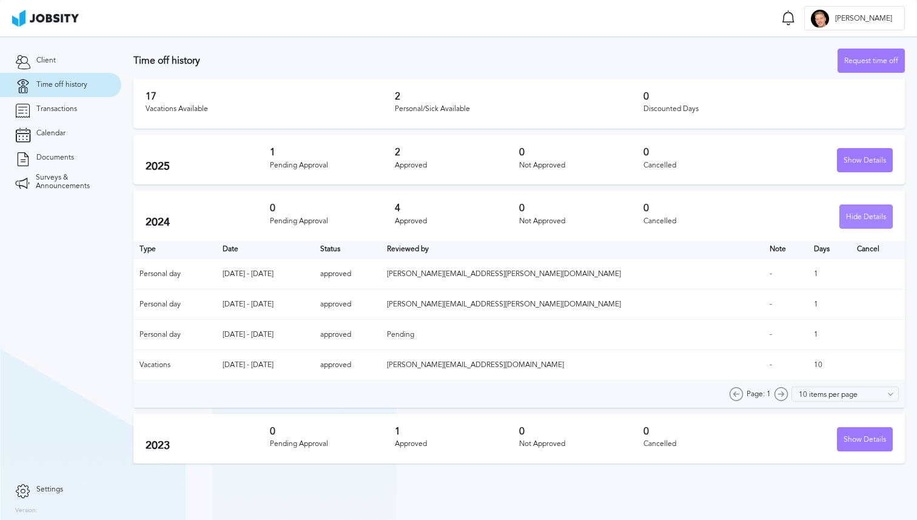
click at [851, 218] on div "Hide Details" at bounding box center [866, 217] width 52 height 24
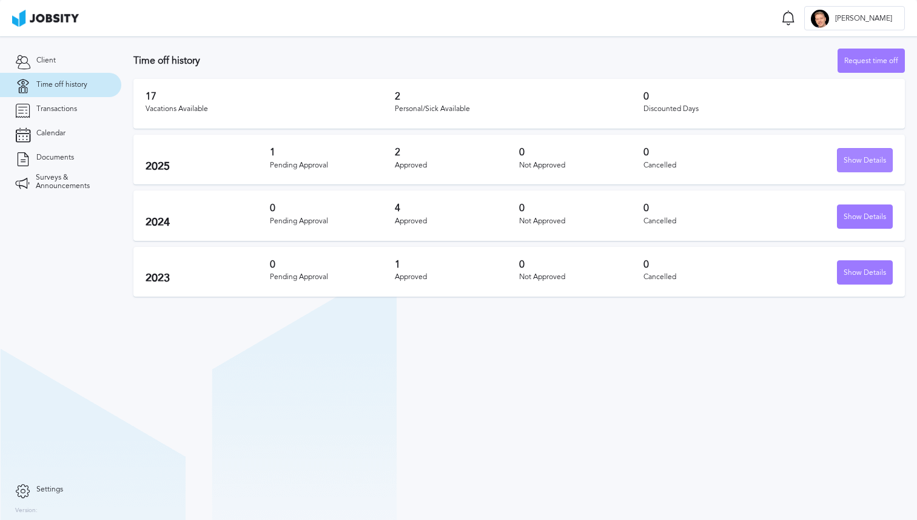
click at [846, 158] on div "Show Details" at bounding box center [865, 161] width 55 height 24
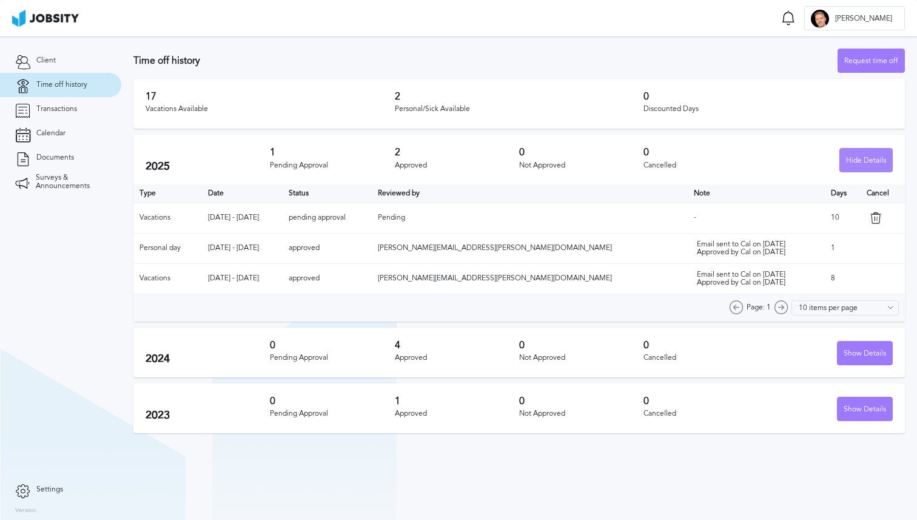
click at [846, 158] on div "Hide Details" at bounding box center [866, 161] width 52 height 24
